Goal: Task Accomplishment & Management: Manage account settings

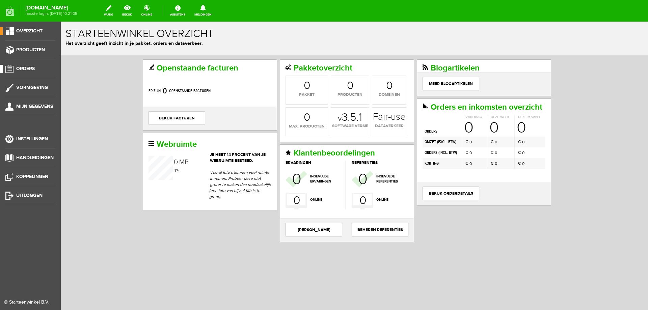
click at [30, 69] on span "Orders" at bounding box center [25, 69] width 19 height 6
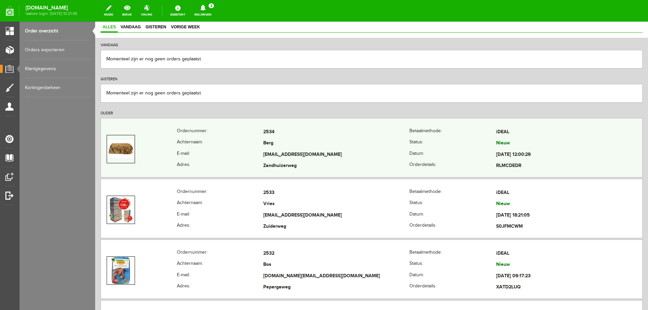
scroll to position [68, 0]
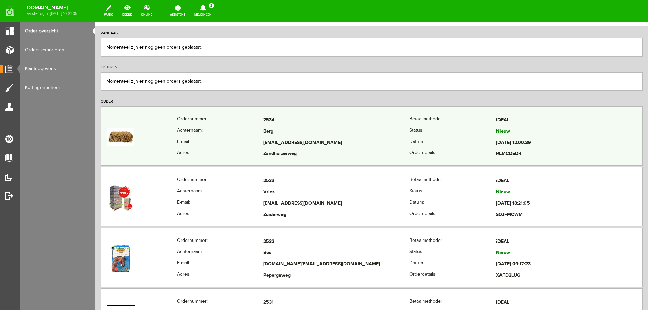
click at [315, 143] on td "[EMAIL_ADDRESS][DOMAIN_NAME]" at bounding box center [336, 142] width 146 height 11
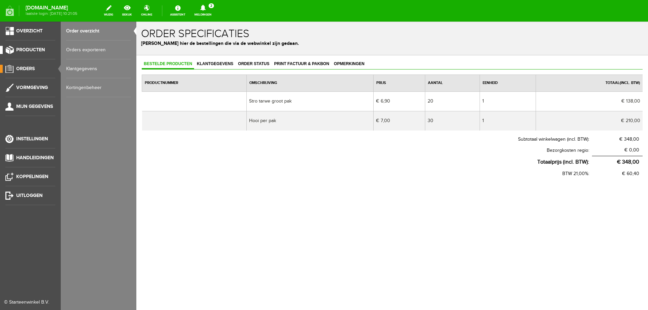
click at [28, 53] on link "Producten" at bounding box center [27, 50] width 55 height 8
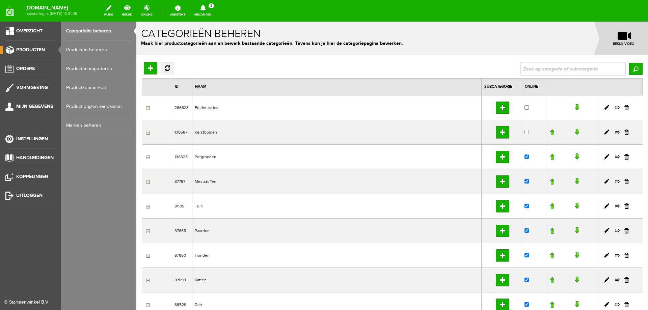
click at [80, 48] on link "Producten beheren" at bounding box center [98, 50] width 65 height 19
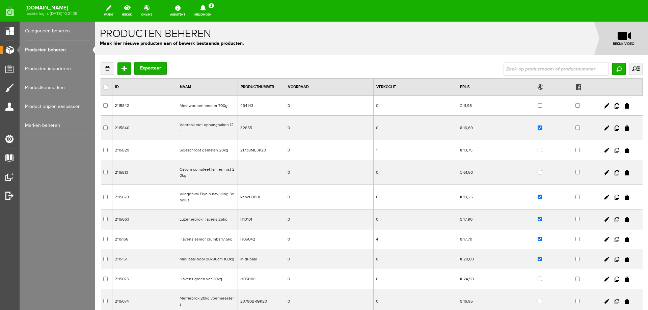
click at [544, 71] on input "text" at bounding box center [556, 69] width 105 height 14
type input "vplast"
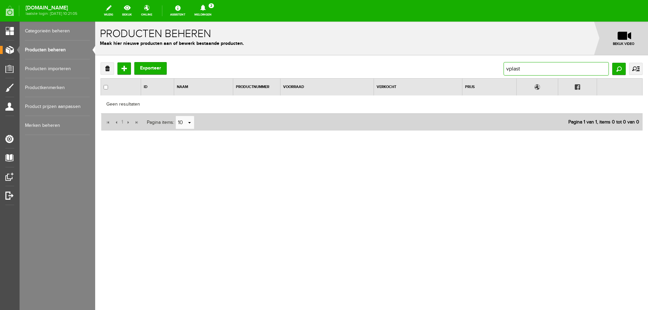
click at [544, 71] on input "vplast" at bounding box center [556, 69] width 105 height 14
type input "vijgenvork"
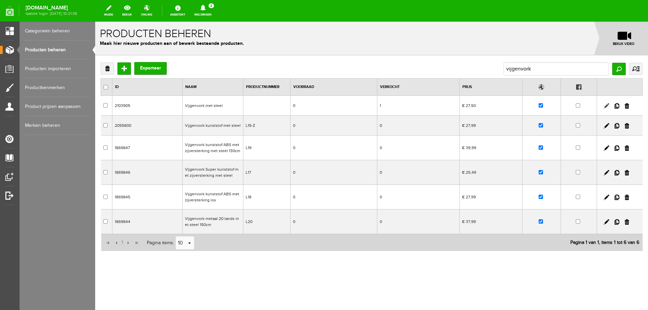
click at [606, 106] on link at bounding box center [606, 105] width 5 height 5
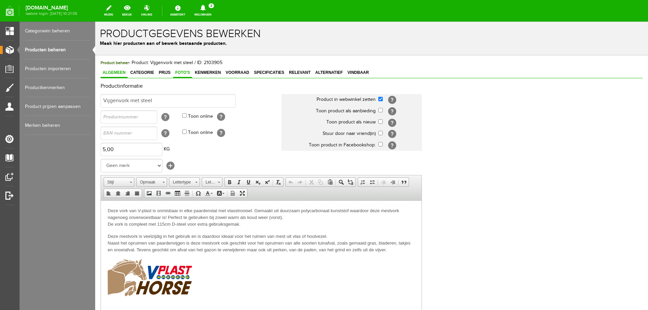
click at [180, 72] on span "Foto's" at bounding box center [182, 72] width 19 height 5
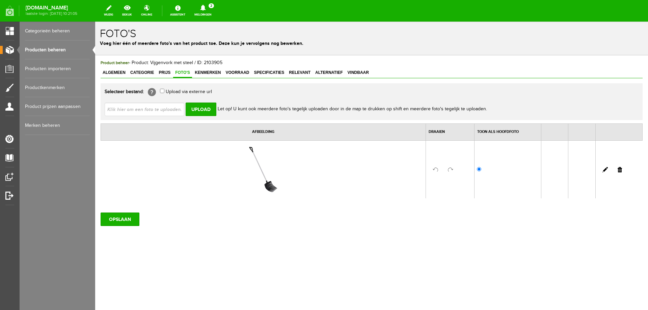
click at [150, 108] on input "file" at bounding box center [147, 109] width 85 height 13
type input "C:\fakepath\Vijgenvork mestvork .jpg"
type input "Vijgenvork mestvork .jpg"
click at [199, 109] on input "Upload" at bounding box center [201, 110] width 31 height 14
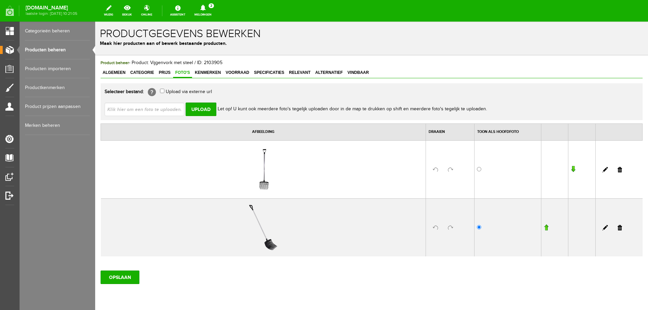
click at [156, 111] on input "file" at bounding box center [147, 109] width 85 height 13
type input "C:\fakepath\VIJGENVORK VPLAST.png"
type input "VIJGENVORK VPLAST.png"
click at [198, 108] on input "Upload" at bounding box center [201, 110] width 31 height 14
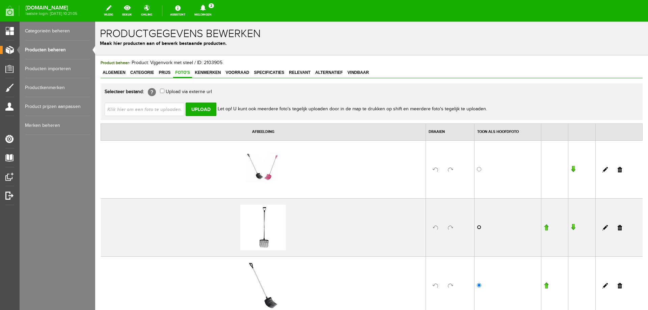
click at [477, 227] on input "radio" at bounding box center [479, 227] width 4 height 4
radio input "true"
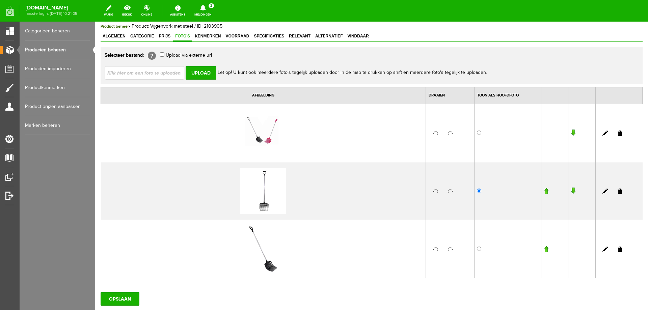
scroll to position [82, 0]
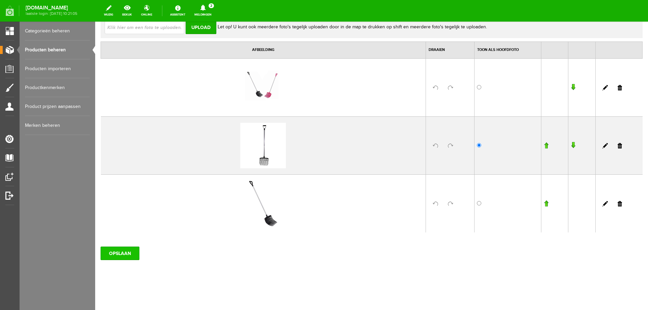
click at [123, 256] on input "OPSLAAN" at bounding box center [120, 254] width 39 height 14
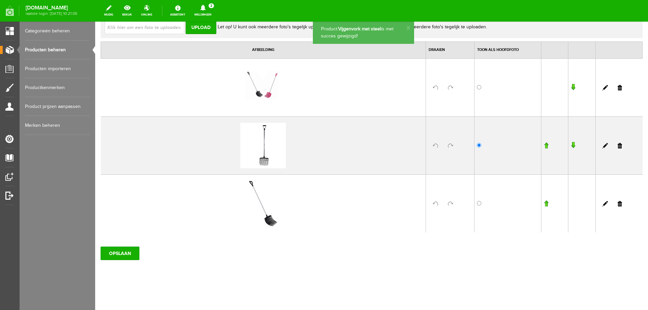
scroll to position [0, 0]
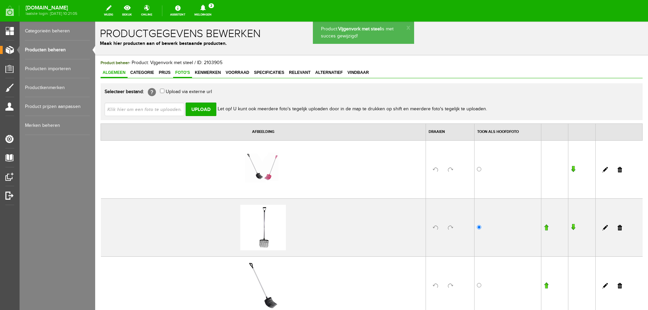
click at [110, 73] on span "Algemeen" at bounding box center [114, 72] width 27 height 5
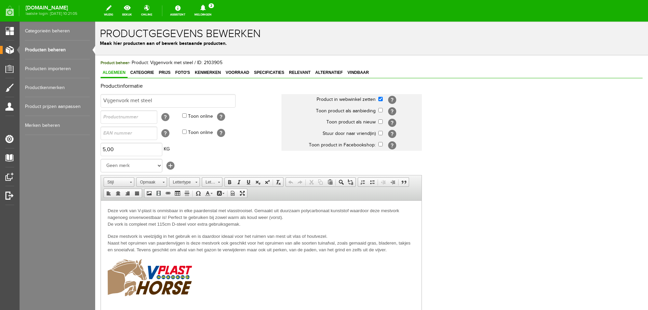
click at [121, 209] on span "Deze vork van V-plast is onmisbaar in elke paardenstal met vlasstrooisel. Gemaa…" at bounding box center [254, 217] width 292 height 19
drag, startPoint x: 230, startPoint y: 211, endPoint x: 264, endPoint y: 213, distance: 34.5
click at [264, 213] on p "Deze vijgenvork van V-plast is onmisbaar in elke paardenstal met vlasstrooisel.…" at bounding box center [261, 217] width 307 height 20
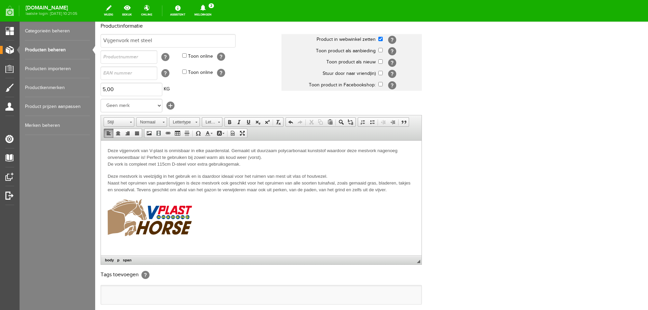
scroll to position [130, 0]
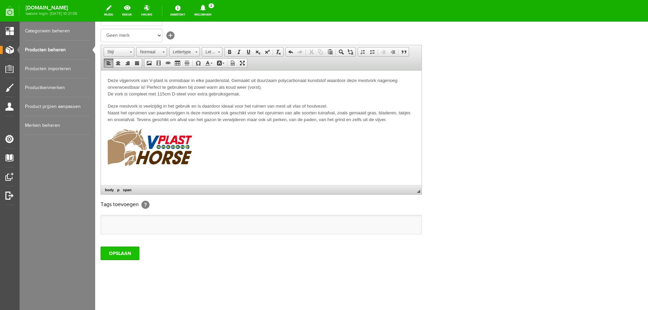
click at [128, 253] on input "OPSLAAN" at bounding box center [120, 254] width 39 height 14
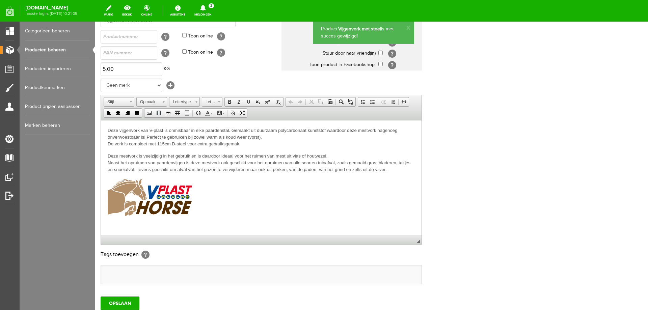
scroll to position [63, 0]
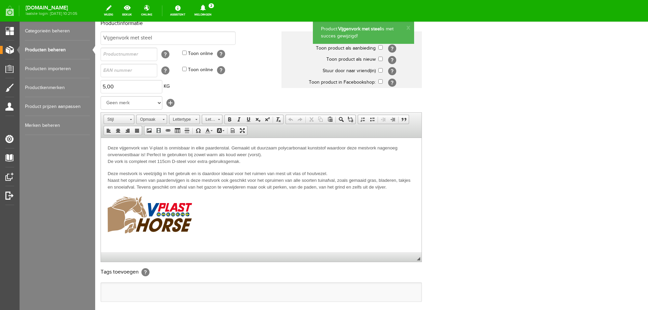
click at [232, 147] on span "Deze vijgenvork van V-plast is onmisbaar in elke paardenstal. Gemaakt uit duurz…" at bounding box center [253, 154] width 290 height 19
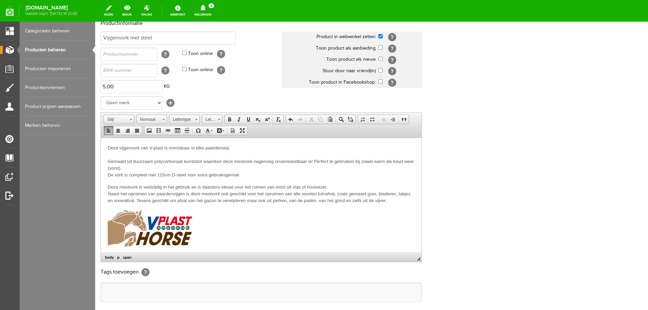
click at [247, 145] on p "Deze vijgenvork van V-plast is onmisbaar in elke paardenstal. ​ Gemaakt uit duu…" at bounding box center [261, 162] width 307 height 34
click at [115, 153] on p "Deze vijgenvork van V-plast is onmisbaar in elke paardenstal! Gemaakt uit duurz…" at bounding box center [261, 162] width 307 height 34
click at [203, 155] on span "Deze vijgenvork van V-plast is onmisbaar in elke paardenstal! Erg licht in gewi…" at bounding box center [261, 161] width 307 height 32
click at [219, 156] on span "Deze vijgenvork van V-plast is onmisbaar in elke paardenstal! Erg licht in gewi…" at bounding box center [261, 161] width 307 height 32
drag, startPoint x: 172, startPoint y: 176, endPoint x: 176, endPoint y: 176, distance: 4.1
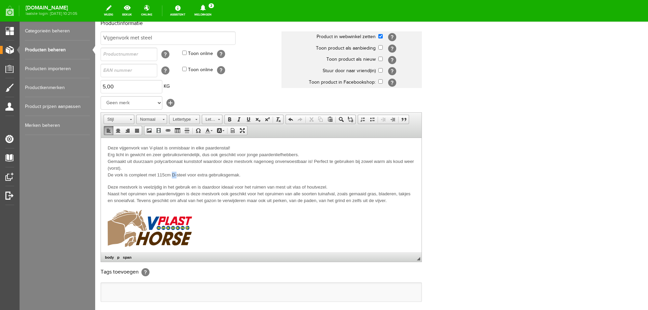
click at [176, 176] on span "Deze vijgenvork van V-plast is onmisbaar in elke paardenstal! Erg licht in gewi…" at bounding box center [261, 161] width 307 height 32
click at [182, 175] on span "Deze vijgenvork van V-plast is onmisbaar in elke paardenstal! Erg licht in gewi…" at bounding box center [261, 161] width 307 height 32
click at [235, 177] on span "Deze vijgenvork van V-plast is onmisbaar in elke paardenstal! Erg licht in gewi…" at bounding box center [261, 161] width 307 height 32
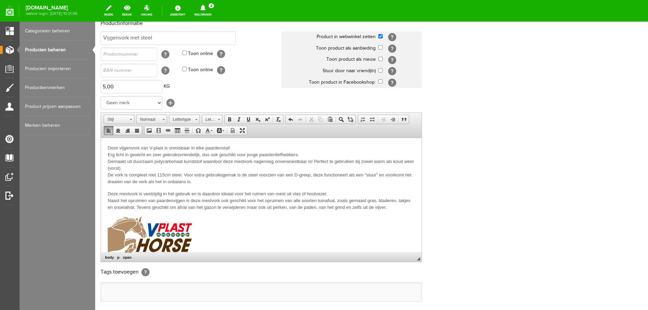
click at [172, 176] on span "Deze vijgenvork van V-plast is onmisbaar in elke paardenstal! Erg licht in gewi…" at bounding box center [261, 164] width 307 height 39
click at [219, 155] on span "Deze vijgenvork van V-plast is onmisbaar in elke paardenstal! Erg licht in gewi…" at bounding box center [261, 164] width 307 height 39
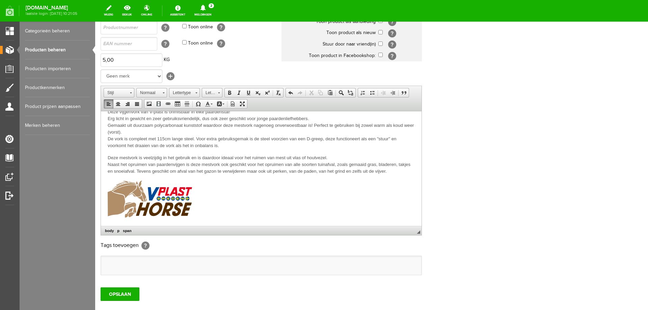
scroll to position [130, 0]
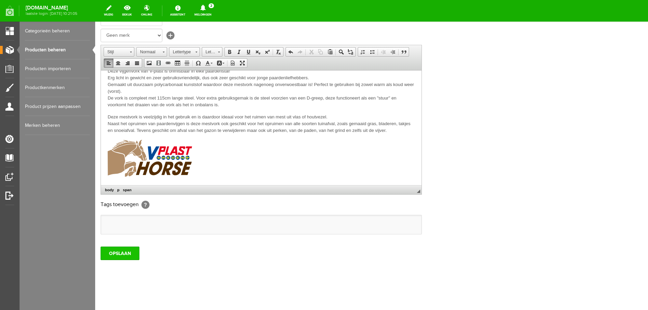
click at [129, 250] on input "OPSLAAN" at bounding box center [120, 254] width 39 height 14
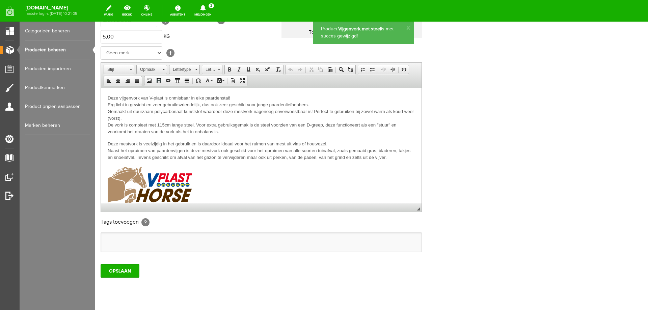
scroll to position [97, 0]
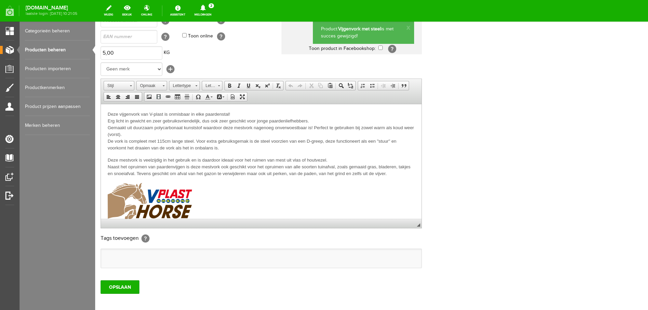
click at [138, 198] on img at bounding box center [150, 200] width 84 height 37
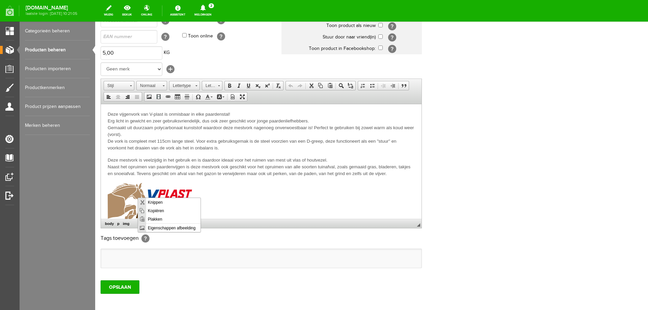
click at [226, 206] on p at bounding box center [261, 201] width 307 height 39
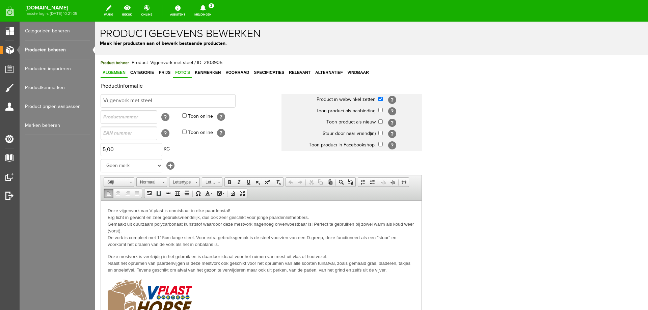
click at [183, 72] on span "Foto's" at bounding box center [182, 72] width 19 height 5
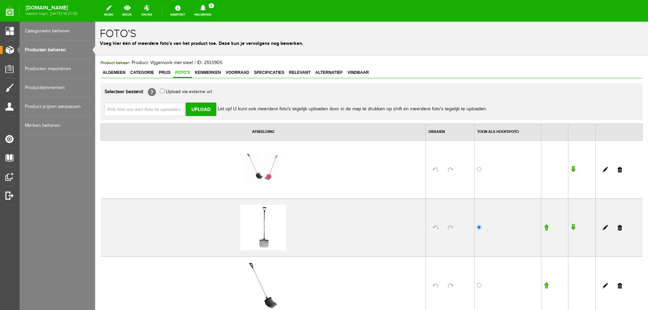
click at [152, 108] on input "file" at bounding box center [147, 109] width 85 height 13
type input "C:\fakepath\Vplast logo.jpg"
type input "Vplast logo.jpg"
click at [205, 108] on input "Upload" at bounding box center [201, 110] width 31 height 14
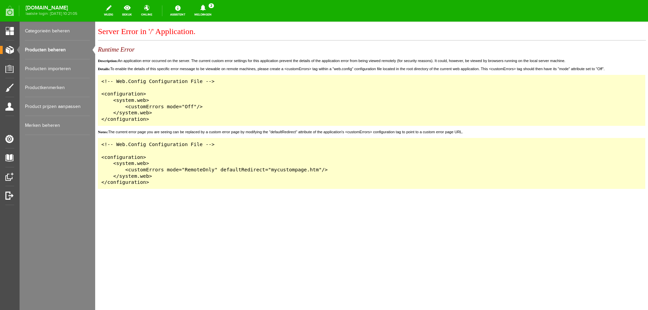
click at [42, 51] on link "Producten beheren" at bounding box center [57, 50] width 65 height 19
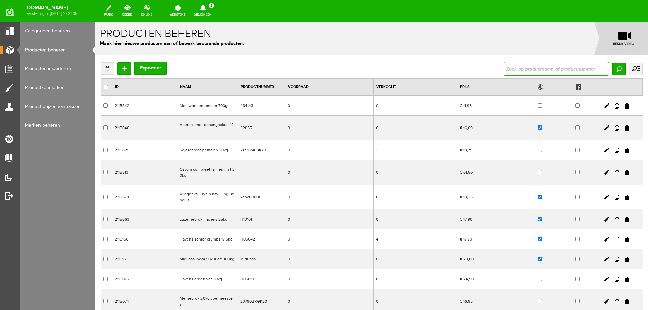
click at [541, 72] on input "text" at bounding box center [556, 69] width 105 height 14
type input "vplast"
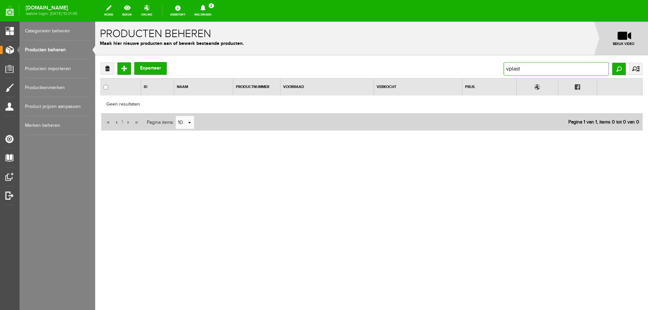
click at [509, 70] on input "vplast" at bounding box center [556, 69] width 105 height 14
type input "v-plast"
click at [509, 70] on input "v-plast" at bounding box center [556, 69] width 105 height 14
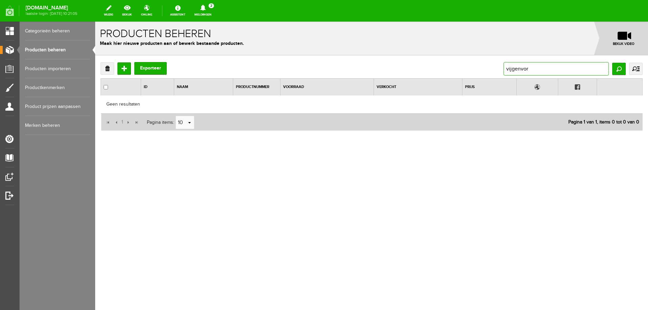
type input "vijgenvork"
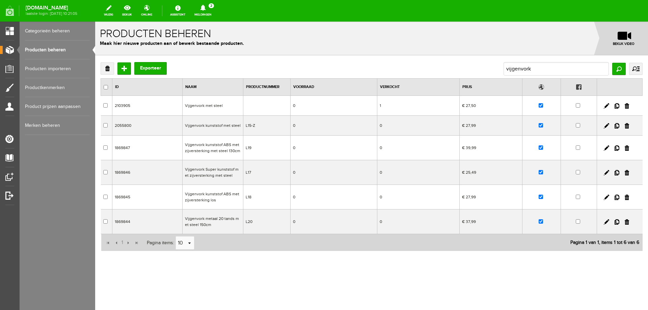
click at [197, 106] on td "Vijgenvork met steel" at bounding box center [213, 106] width 61 height 20
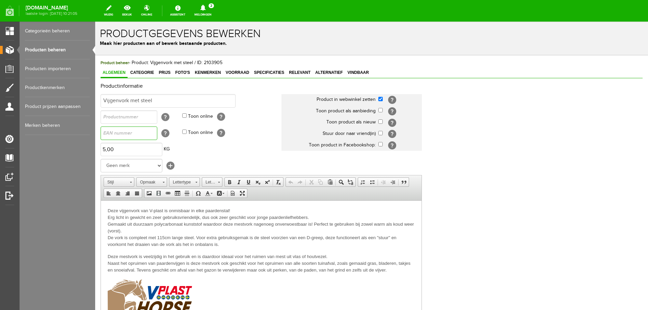
click at [134, 135] on input "text" at bounding box center [129, 134] width 57 height 14
paste input "8716759654549"
type input "8716759654549"
click at [143, 117] on input "text" at bounding box center [129, 117] width 57 height 14
paste input "MEST0004Z"
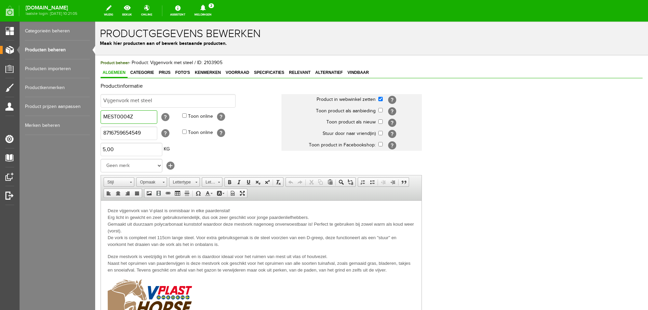
type input "MEST0004Z"
click at [149, 165] on select "Geen merk Agrifirm Agruniek AKO Bayer Barenbrug Beaphar Beyers Bison Bleko BSI …" at bounding box center [132, 166] width 62 height 14
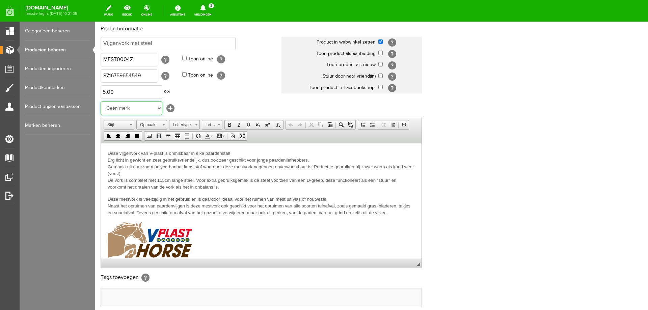
scroll to position [130, 0]
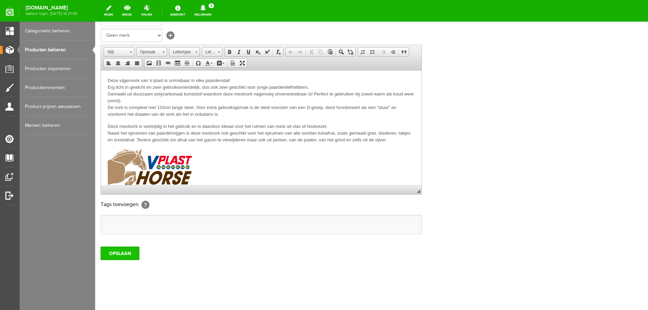
click at [131, 253] on input "OPSLAAN" at bounding box center [120, 254] width 39 height 14
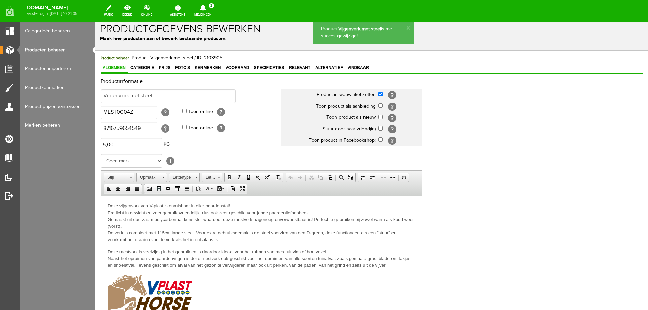
scroll to position [0, 0]
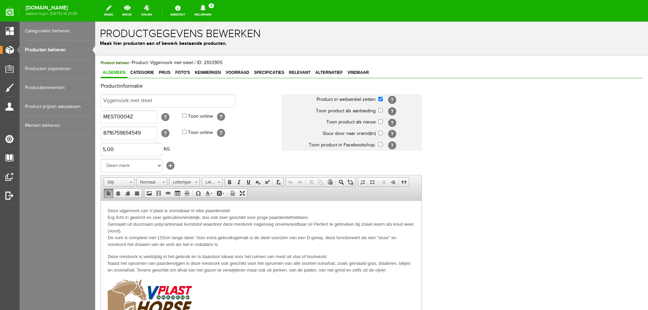
click at [149, 212] on span "Deze vijgenvork van V-plast is onmisbaar in elke paardenstal! Erg licht in gewi…" at bounding box center [261, 227] width 307 height 39
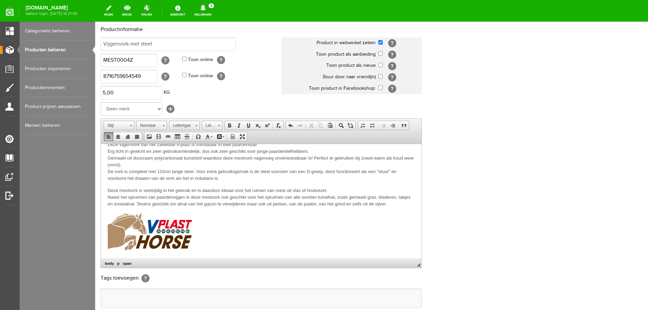
scroll to position [130, 0]
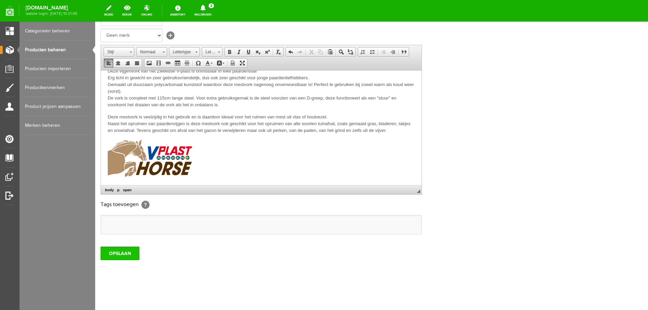
click at [128, 258] on input "OPSLAAN" at bounding box center [120, 254] width 39 height 14
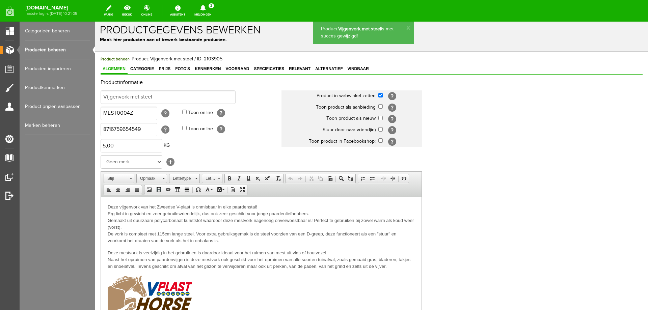
scroll to position [0, 0]
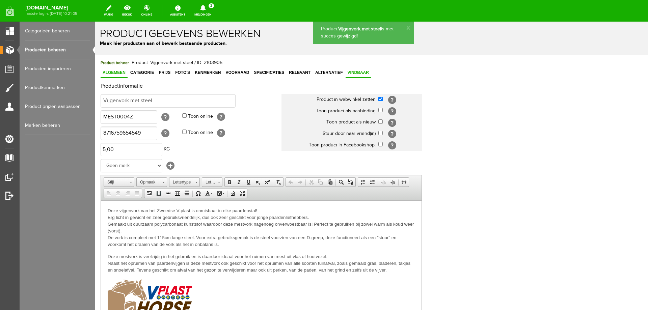
click at [360, 74] on span "Vindbaar" at bounding box center [358, 72] width 25 height 5
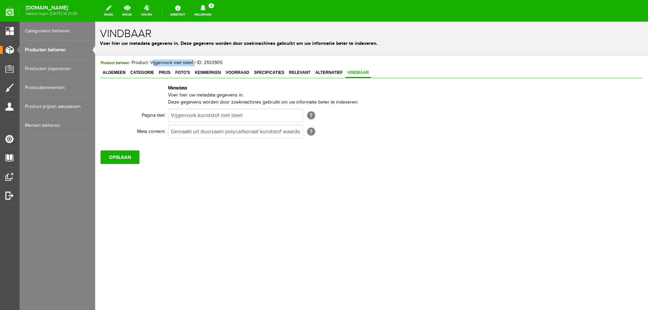
drag, startPoint x: 150, startPoint y: 60, endPoint x: 193, endPoint y: 62, distance: 42.9
click at [193, 62] on span "Product beheer - Product: Vijgenvork met steel / ID: 2103905" at bounding box center [162, 62] width 122 height 5
copy span "Vijgenvork met steel"
click at [247, 114] on input "Vijgenvork kunststof met steel" at bounding box center [235, 116] width 135 height 14
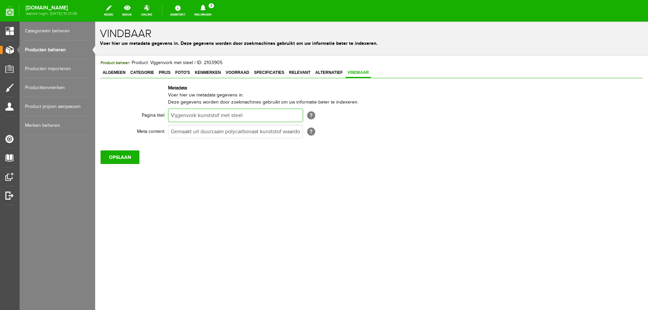
click at [247, 114] on input "Vijgenvork kunststof met steel" at bounding box center [235, 116] width 135 height 14
paste input "text"
type input "Vijgenvork met steel"
click at [112, 156] on input "OPSLAAN" at bounding box center [120, 158] width 39 height 14
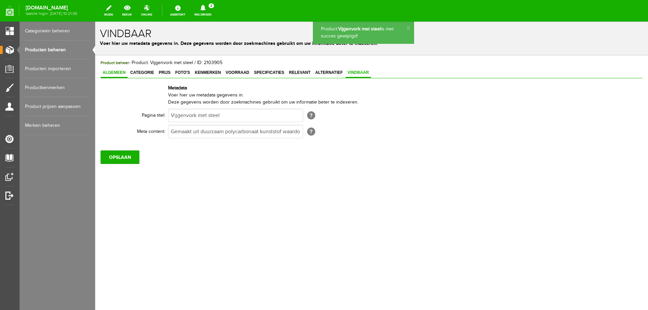
click at [110, 71] on span "Algemeen" at bounding box center [114, 72] width 27 height 5
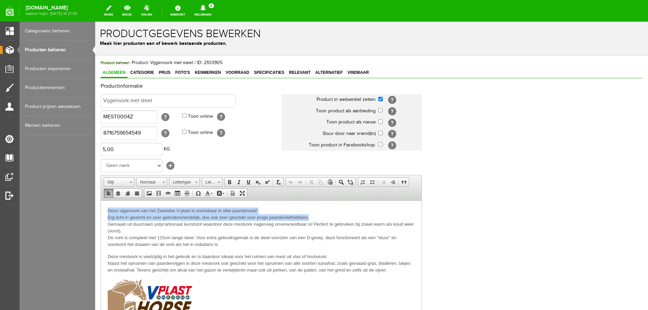
drag, startPoint x: 108, startPoint y: 210, endPoint x: 313, endPoint y: 218, distance: 205.2
click at [313, 218] on p "Deze vijgenvork van het Zweedse V-plast is onmisbaar in elke paardenstal! Erg l…" at bounding box center [261, 227] width 307 height 41
copy span "Deze vijgenvork van het Zweedse V-plast is onmisbaar in elke paardenstal! Erg l…"
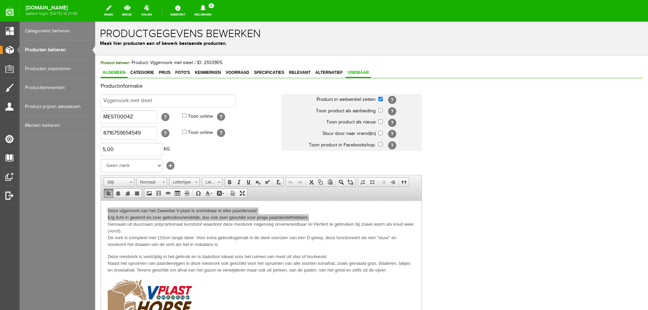
click at [358, 74] on span "Vindbaar" at bounding box center [358, 72] width 25 height 5
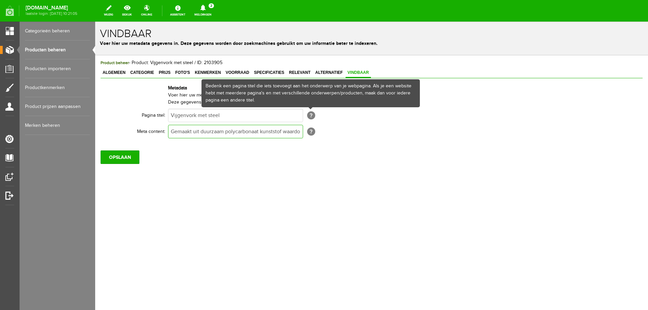
click at [284, 137] on input "Gemaakt uit duurzaam polycarbonaat kunststof waardoor deze mestvork nagenoeg on…" at bounding box center [235, 132] width 135 height 14
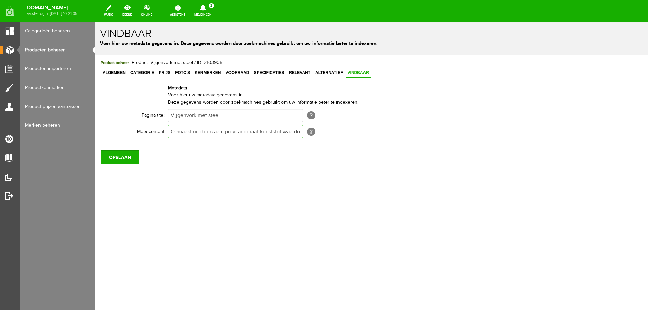
click at [284, 137] on input "Gemaakt uit duurzaam polycarbonaat kunststof waardoor deze mestvork nagenoeg on…" at bounding box center [235, 132] width 135 height 14
click at [283, 135] on input "Gemaakt uit duurzaam polycarbonaat kunststof waardoor deze mestvork nagenoeg on…" at bounding box center [235, 132] width 135 height 14
paste input "Deze vijgenvork van het Zweedse V-plast is onmisbaar in elke paardenstal! Erg l…"
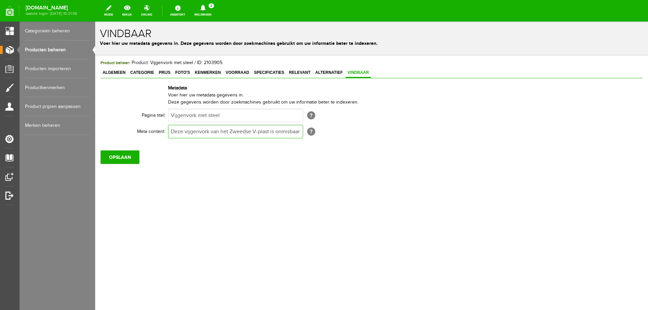
scroll to position [0, 289]
type input "Deze vijgenvork van het Zweedse V-plast is onmisbaar in elke paardenstal! Erg l…"
click at [130, 158] on input "OPSLAAN" at bounding box center [120, 158] width 39 height 14
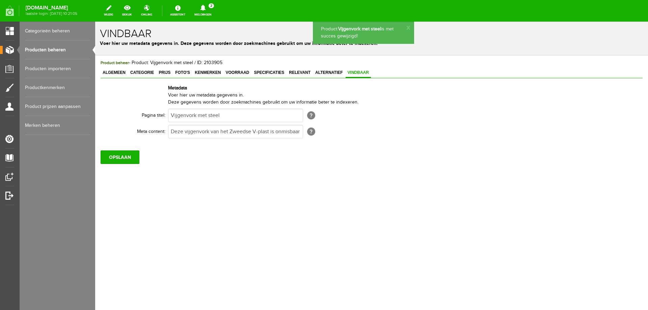
scroll to position [0, 0]
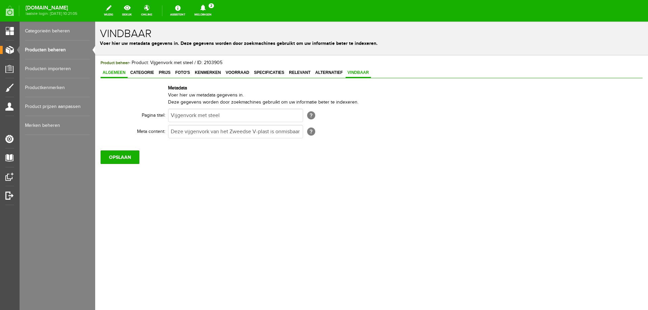
click at [121, 71] on span "Algemeen" at bounding box center [114, 72] width 27 height 5
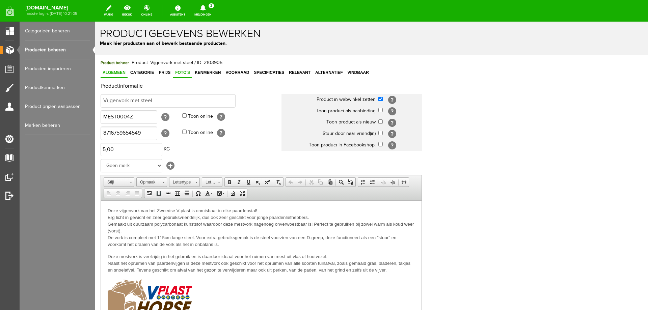
click at [179, 74] on span "Foto's" at bounding box center [182, 72] width 19 height 5
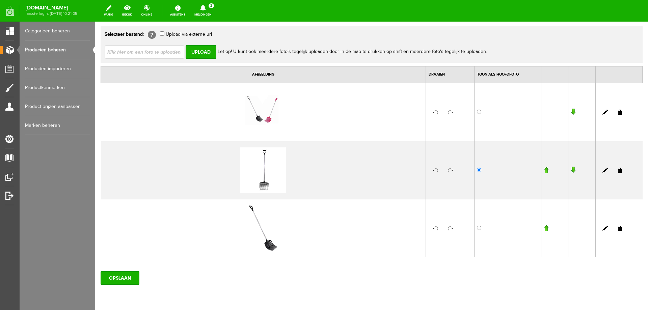
scroll to position [68, 0]
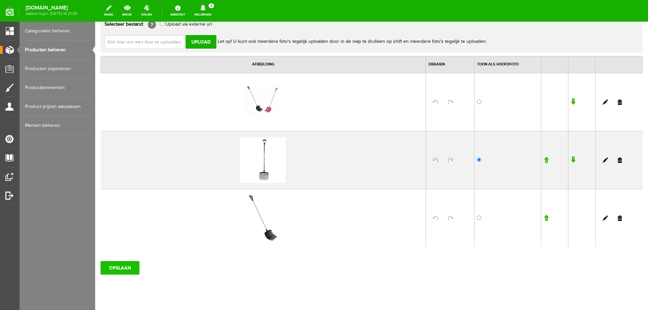
click at [124, 267] on input "OPSLAAN" at bounding box center [120, 268] width 39 height 14
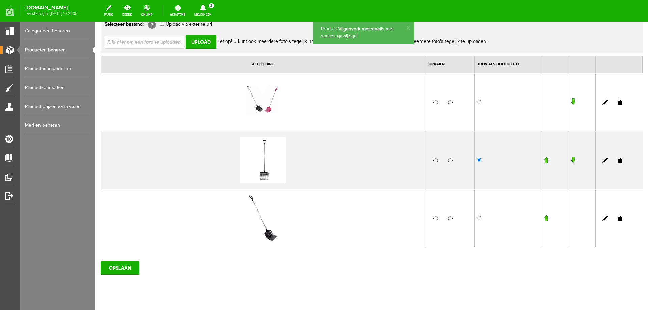
scroll to position [0, 0]
